Goal: Information Seeking & Learning: Compare options

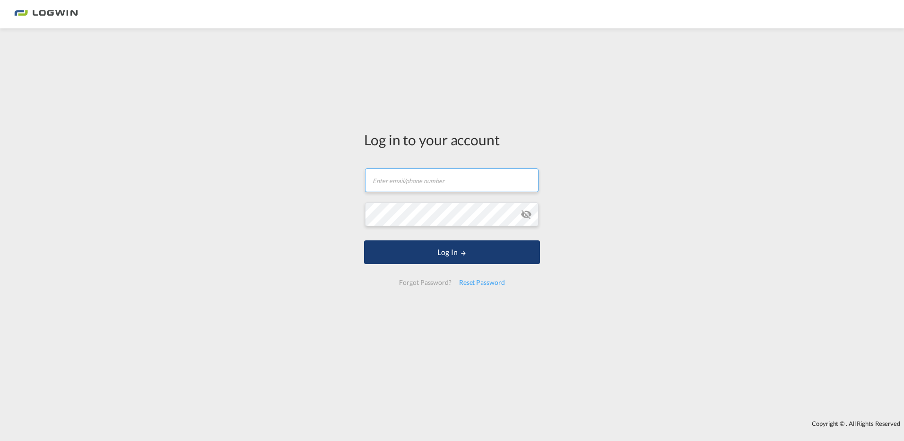
type input "[PERSON_NAME][EMAIL_ADDRESS][PERSON_NAME][DOMAIN_NAME]"
click at [410, 255] on button "Log In" at bounding box center [452, 252] width 176 height 24
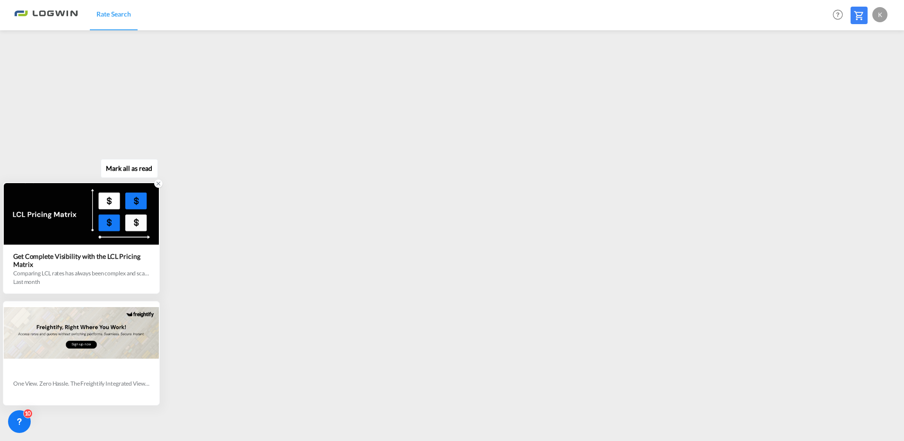
click at [158, 184] on icon at bounding box center [158, 183] width 7 height 7
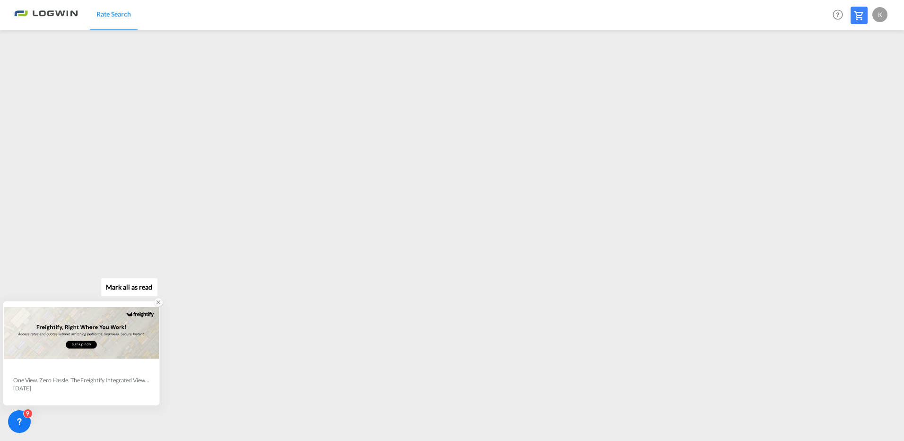
click at [158, 301] on icon at bounding box center [158, 302] width 7 height 7
